Goal: Information Seeking & Learning: Understand process/instructions

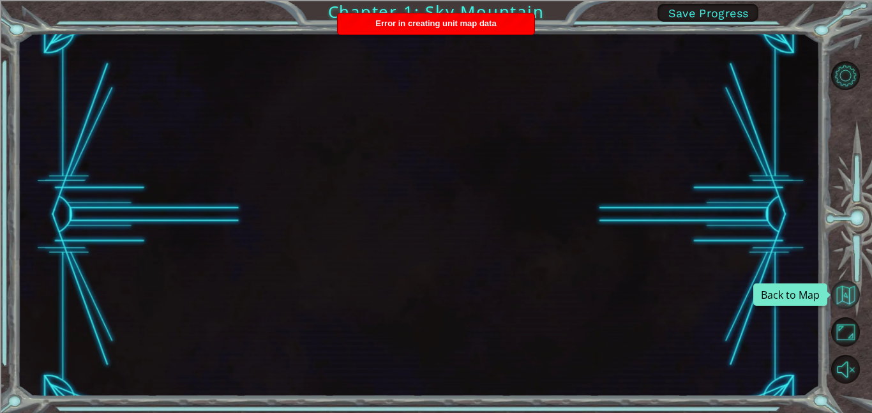
click at [840, 301] on button "Back to Map" at bounding box center [845, 294] width 29 height 29
click at [831, 280] on button "Back to Map" at bounding box center [845, 294] width 29 height 29
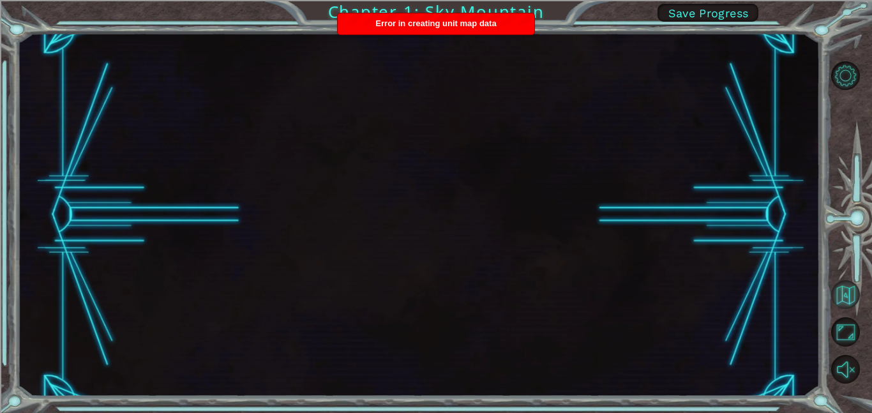
click at [831, 280] on button "Back to Map" at bounding box center [845, 294] width 29 height 29
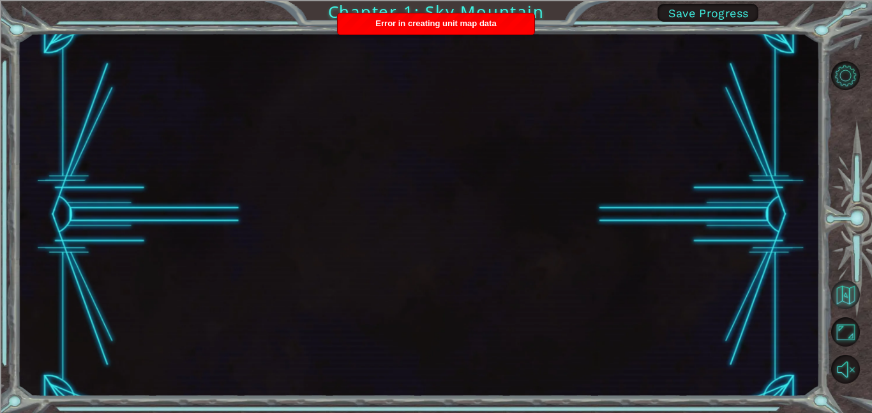
click at [831, 280] on button "Back to Map" at bounding box center [845, 294] width 29 height 29
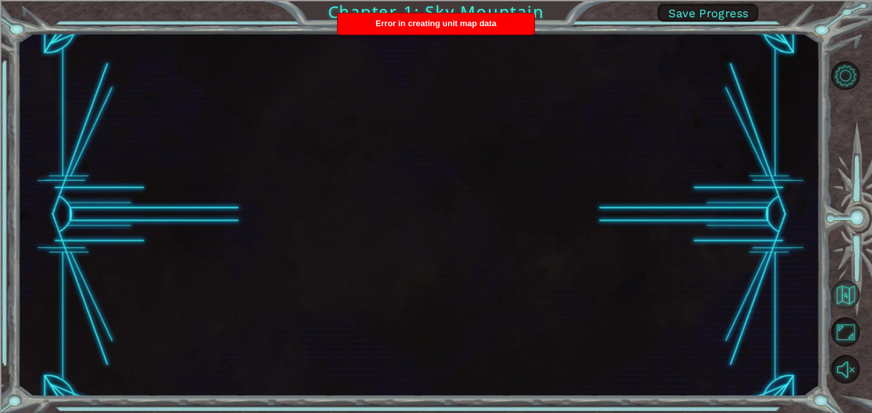
click at [831, 280] on button "Back to Map" at bounding box center [845, 294] width 29 height 29
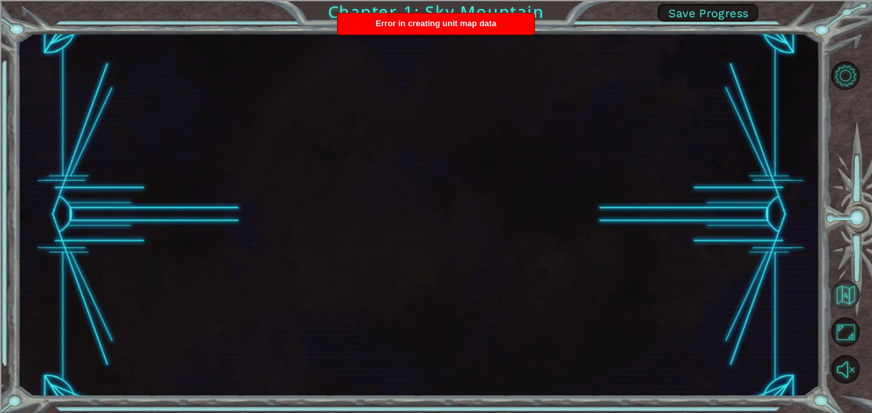
click at [831, 280] on button "Back to Map" at bounding box center [845, 294] width 29 height 29
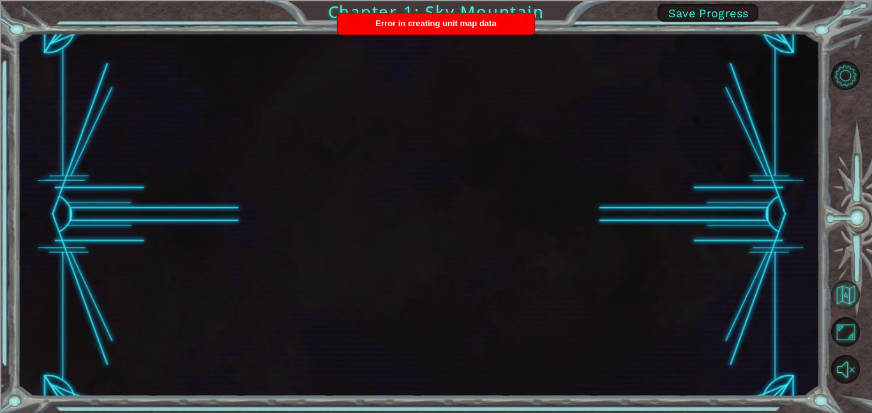
click at [831, 280] on button "Back to Map" at bounding box center [845, 294] width 29 height 29
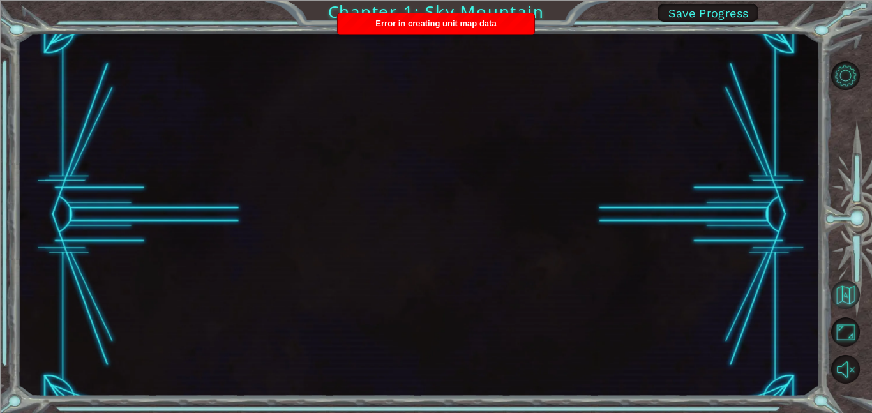
click at [831, 280] on button "Back to Map" at bounding box center [845, 294] width 29 height 29
click at [846, 293] on button "Back to Map" at bounding box center [845, 294] width 29 height 29
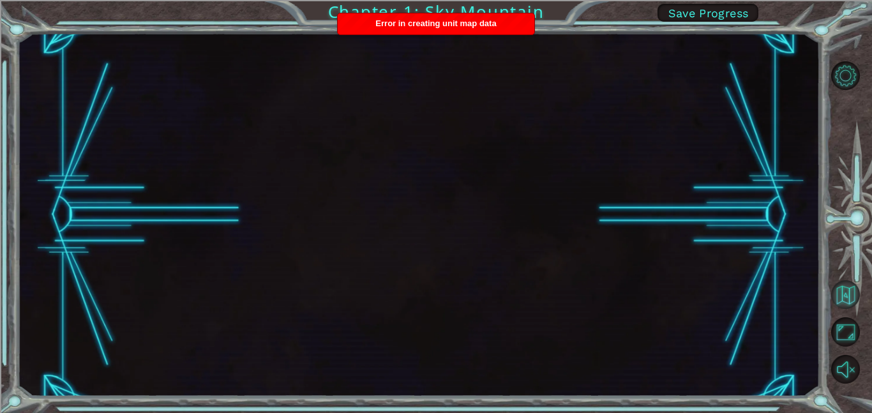
click at [846, 293] on button "Back to Map" at bounding box center [845, 294] width 29 height 29
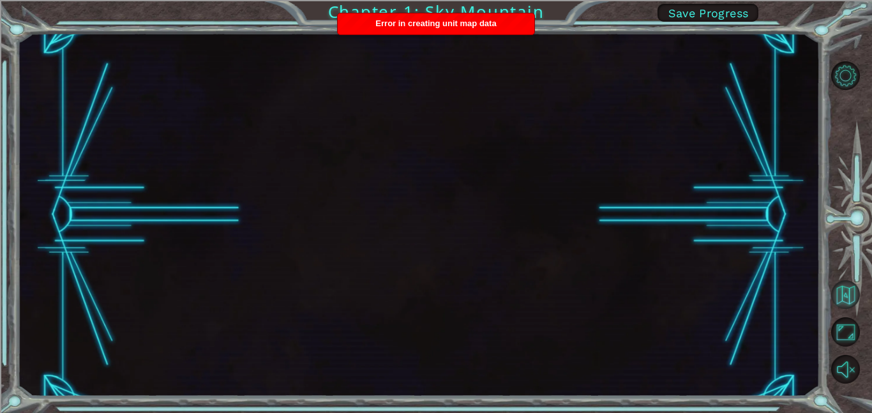
click at [846, 293] on button "Back to Map" at bounding box center [845, 294] width 29 height 29
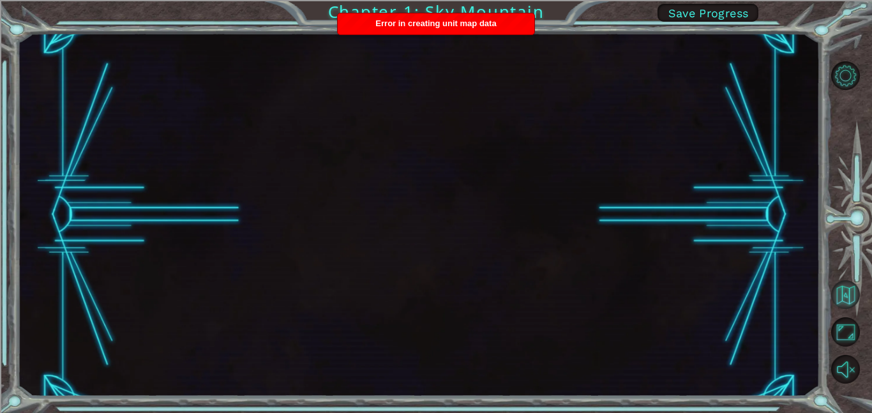
click at [846, 293] on button "Back to Map" at bounding box center [845, 294] width 29 height 29
click at [849, 281] on button "Back to Map" at bounding box center [845, 294] width 29 height 29
click at [843, 295] on button "Back to Map" at bounding box center [845, 294] width 29 height 29
